Goal: Information Seeking & Learning: Learn about a topic

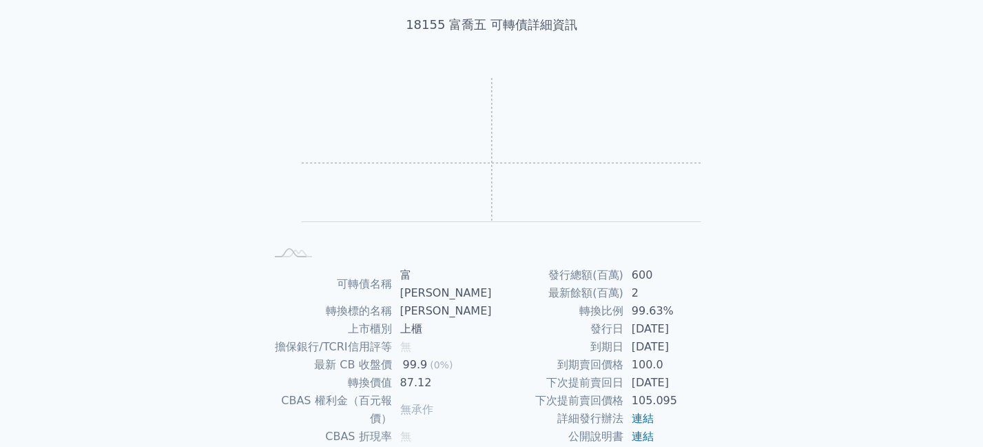
scroll to position [192, 0]
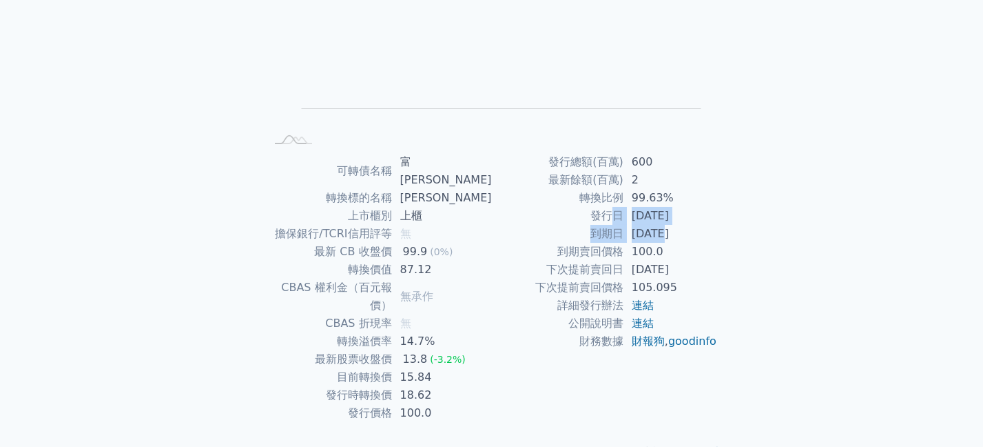
drag, startPoint x: 618, startPoint y: 221, endPoint x: 664, endPoint y: 238, distance: 50.2
click at [664, 238] on tbody "發行總額(百萬) 600 最新餘額(百萬) 2 轉換比例 99.63% 發行日 [DATE] 到期日 [DATE] 到期賣回價格 100.0 下次提前賣回日 …" at bounding box center [605, 251] width 226 height 197
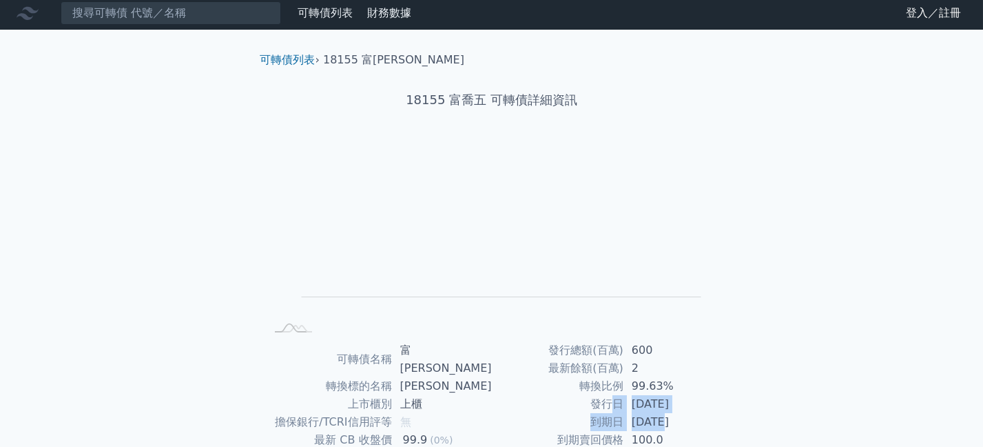
scroll to position [0, 0]
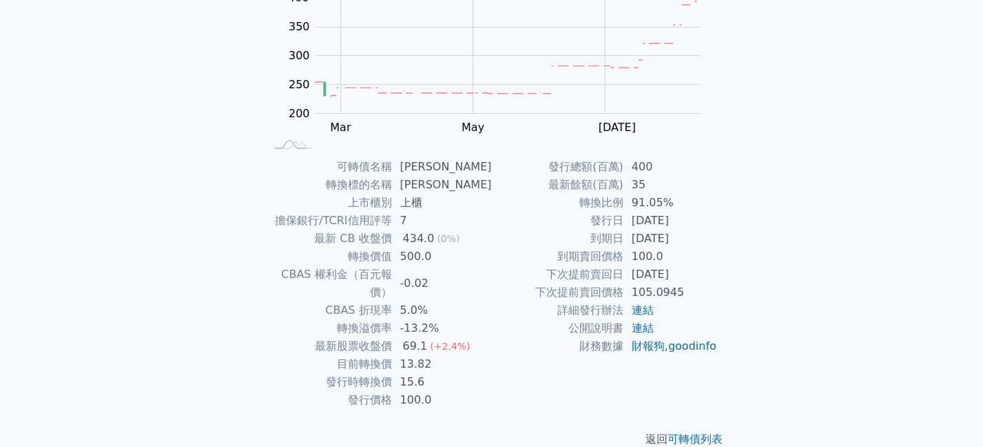
scroll to position [192, 0]
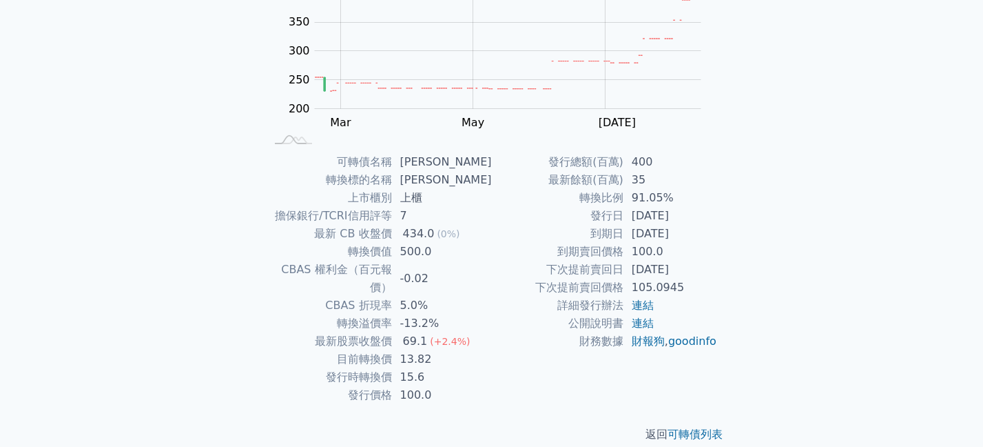
drag, startPoint x: 627, startPoint y: 266, endPoint x: 689, endPoint y: 271, distance: 62.2
click at [689, 271] on td "2025-03-16" at bounding box center [671, 270] width 94 height 18
click at [686, 286] on td "105.0945" at bounding box center [671, 287] width 94 height 18
drag, startPoint x: 401, startPoint y: 306, endPoint x: 485, endPoint y: 303, distance: 84.2
click at [485, 314] on td "-13.2%" at bounding box center [442, 323] width 100 height 18
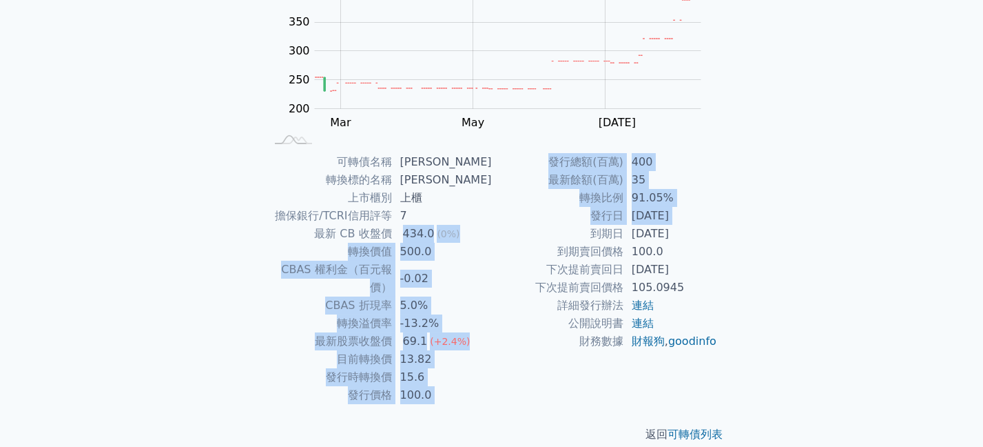
drag, startPoint x: 407, startPoint y: 236, endPoint x: 492, endPoint y: 236, distance: 85.5
click at [492, 236] on div "可轉債名稱 富喬六 轉換標的名稱 富喬 上市櫃別 上櫃 擔保銀行/TCRI信用評等 7 最新 CB 收盤價 434.0 (0%) 轉換價值 500.0 CBA…" at bounding box center [491, 278] width 485 height 251
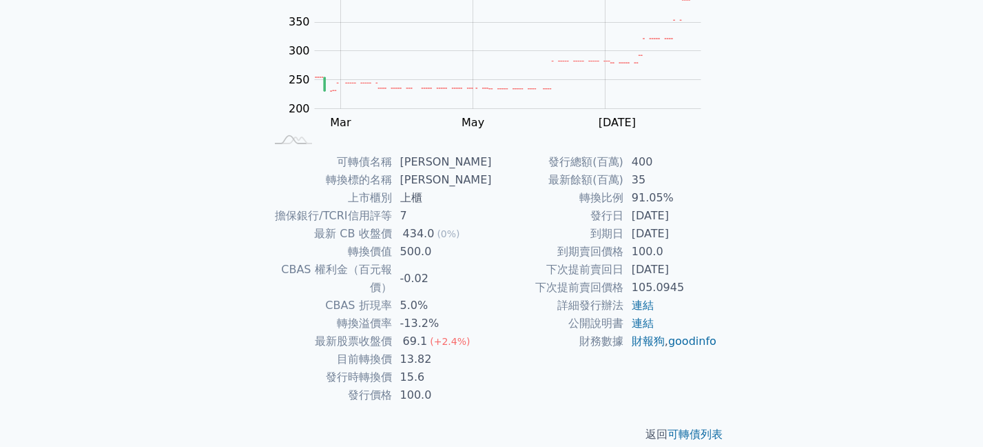
click at [381, 404] on div "返回 可轉債列表" at bounding box center [491, 434] width 485 height 61
